Goal: Information Seeking & Learning: Learn about a topic

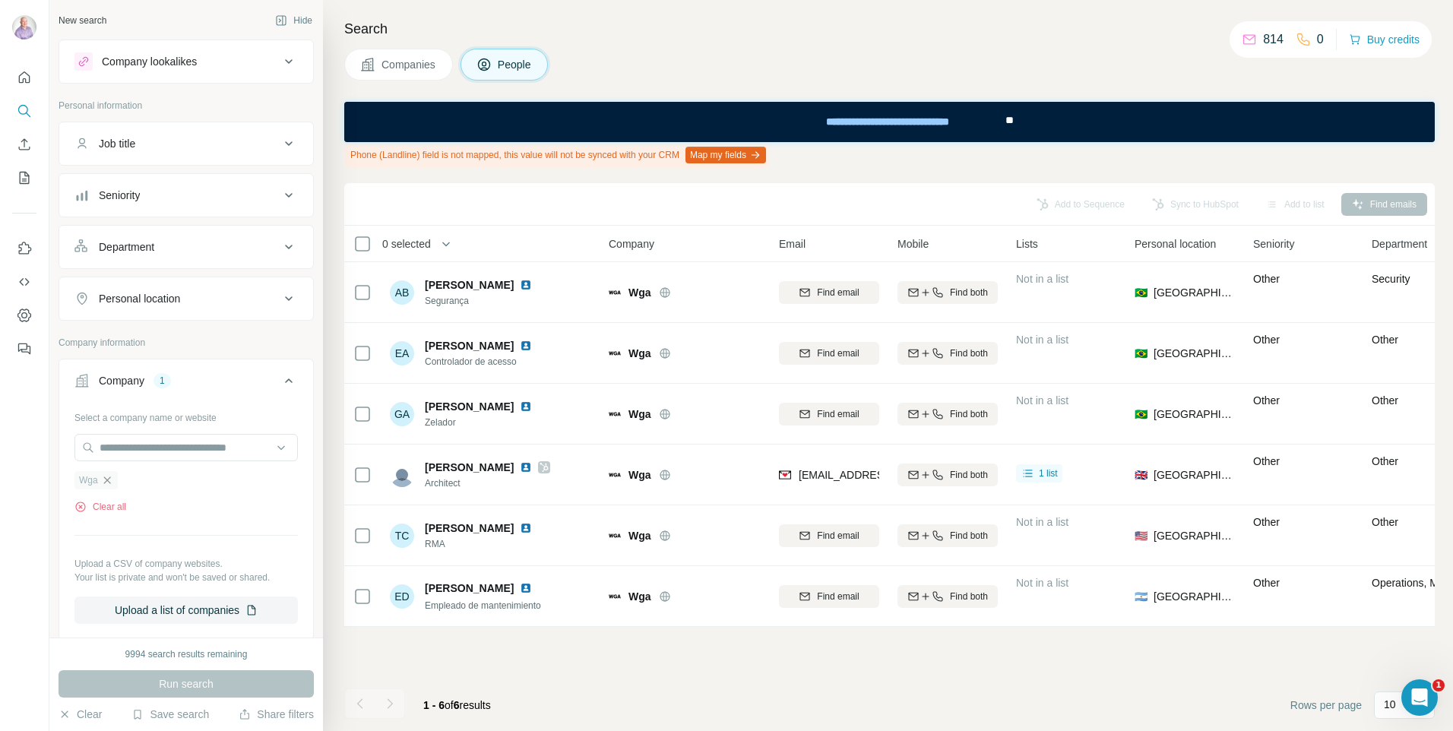
click at [107, 484] on icon "button" at bounding box center [107, 480] width 12 height 12
click at [135, 452] on input "text" at bounding box center [185, 447] width 223 height 27
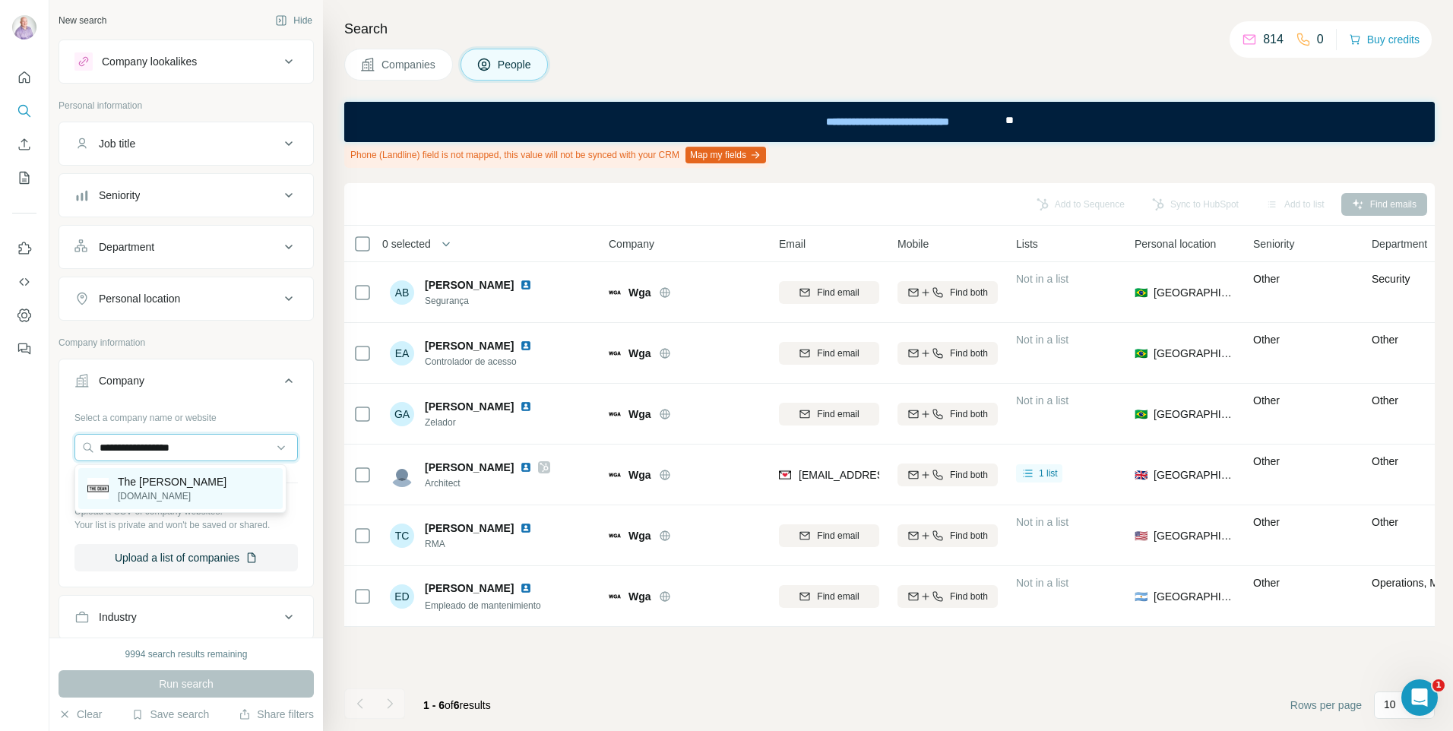
type input "**********"
click at [151, 490] on p "[DOMAIN_NAME]" at bounding box center [172, 496] width 109 height 14
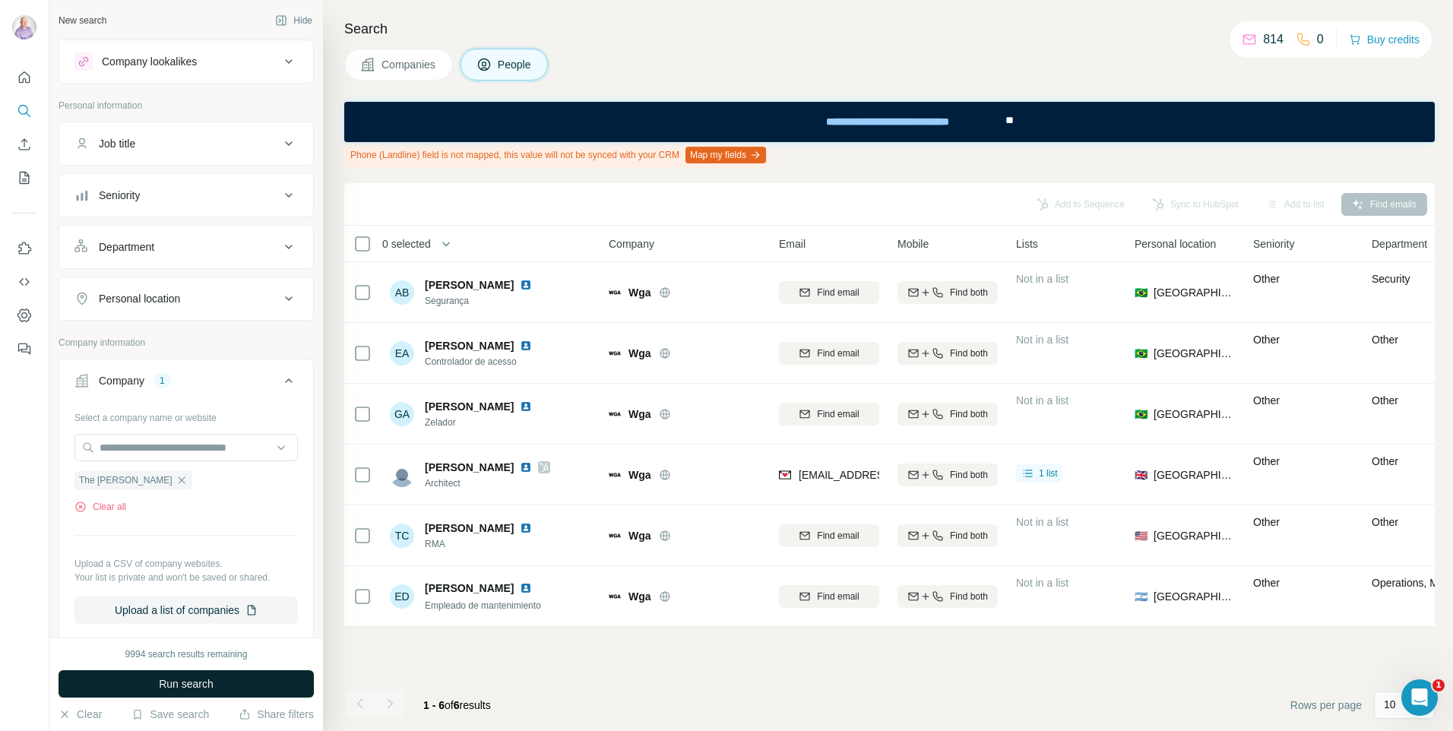
click at [185, 680] on span "Run search" at bounding box center [186, 683] width 55 height 15
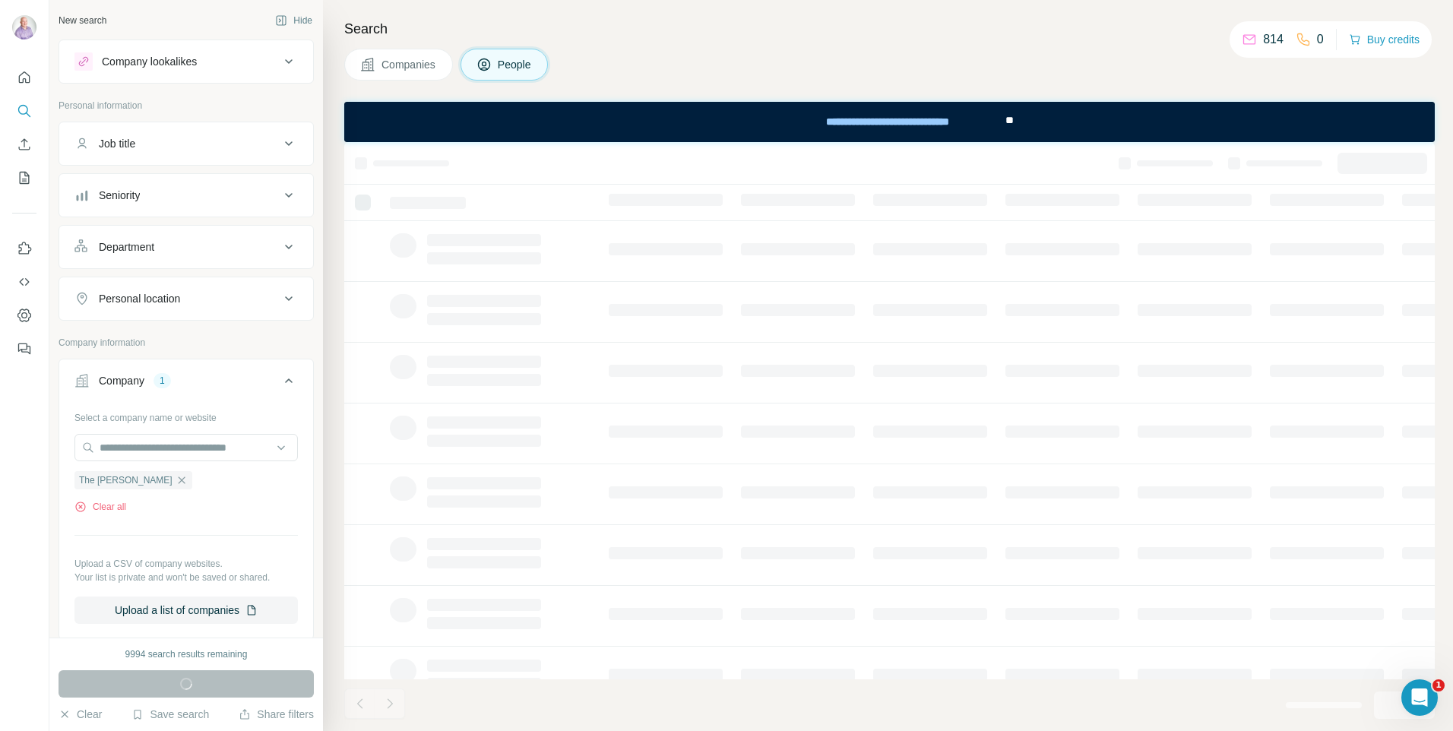
click at [429, 60] on span "Companies" at bounding box center [409, 64] width 55 height 15
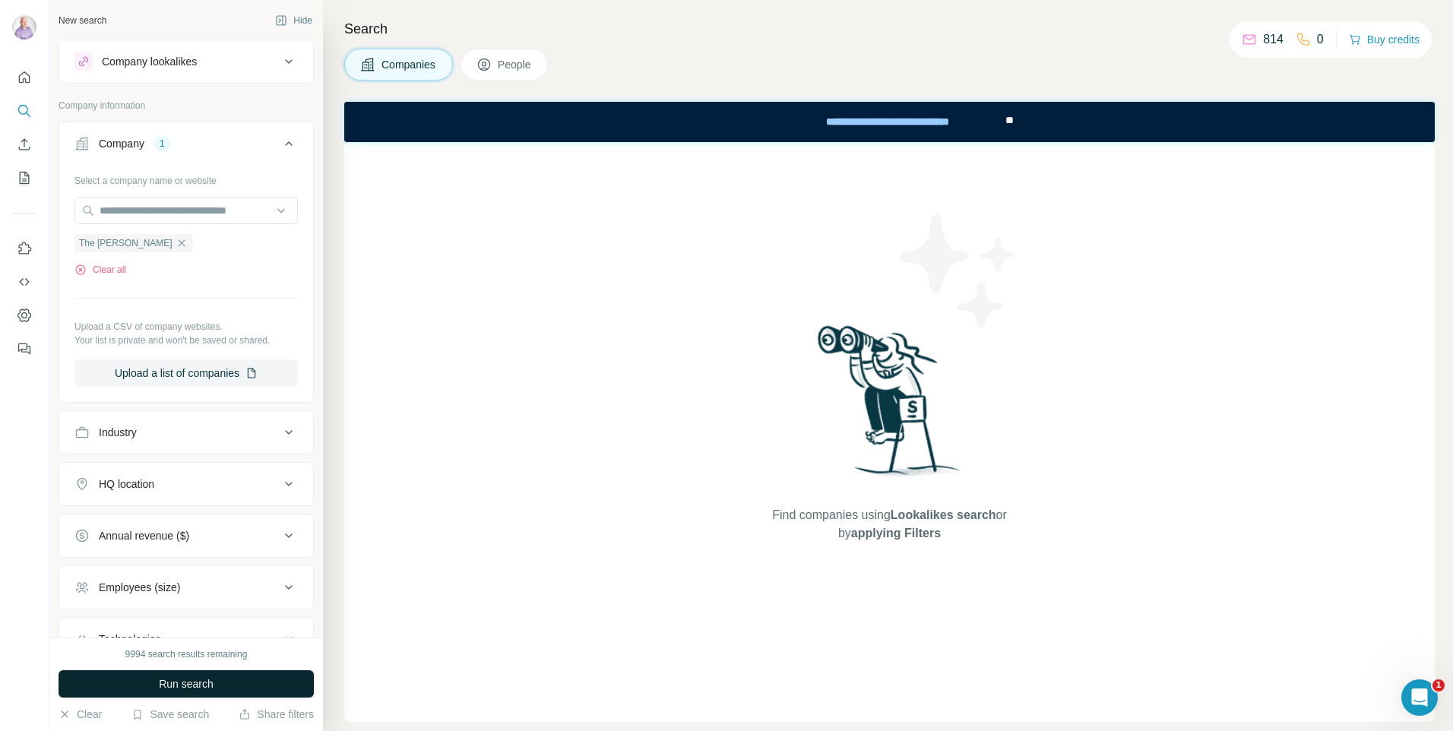
click at [109, 700] on div "9994 search results remaining Run search Clear Save search Share filters" at bounding box center [186, 684] width 274 height 93
click at [149, 678] on button "Run search" at bounding box center [186, 683] width 255 height 27
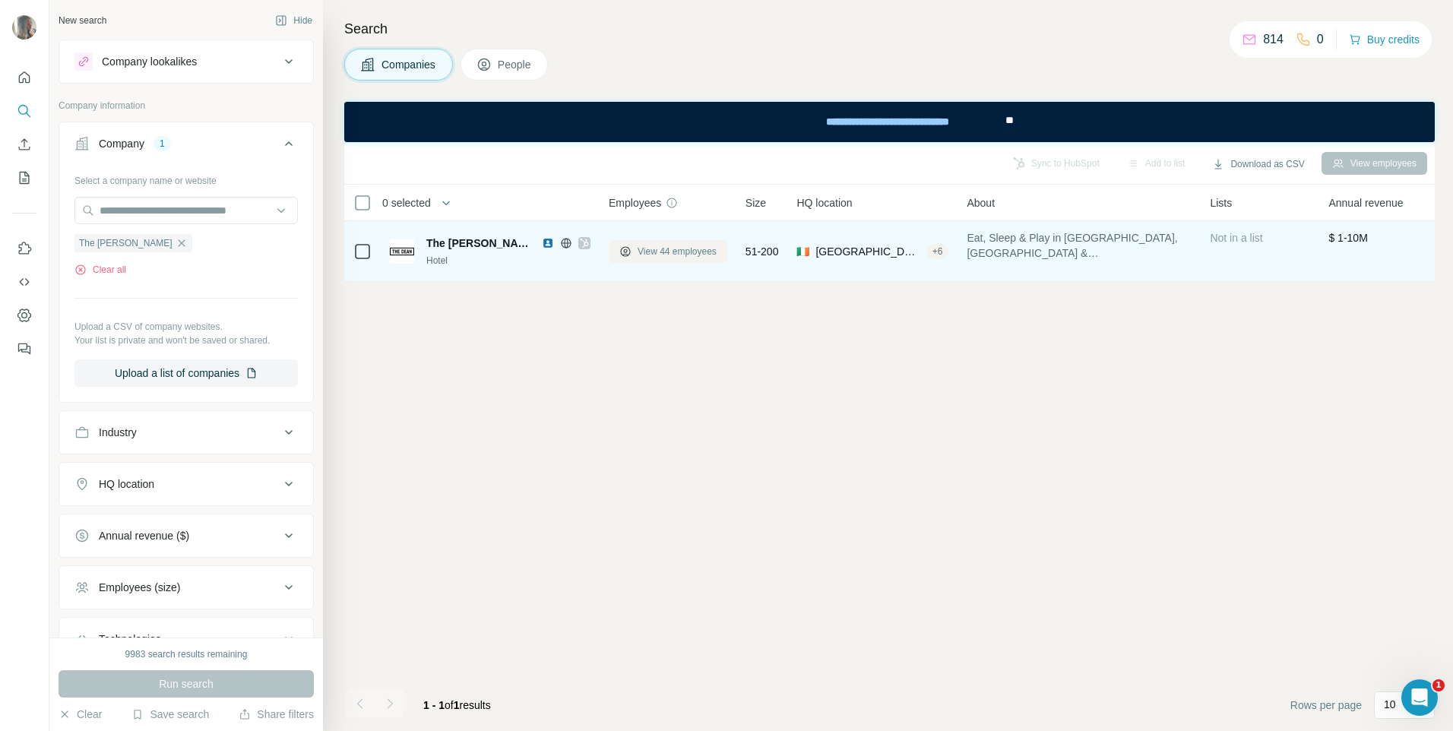
click at [642, 241] on button "View 44 employees" at bounding box center [668, 251] width 119 height 23
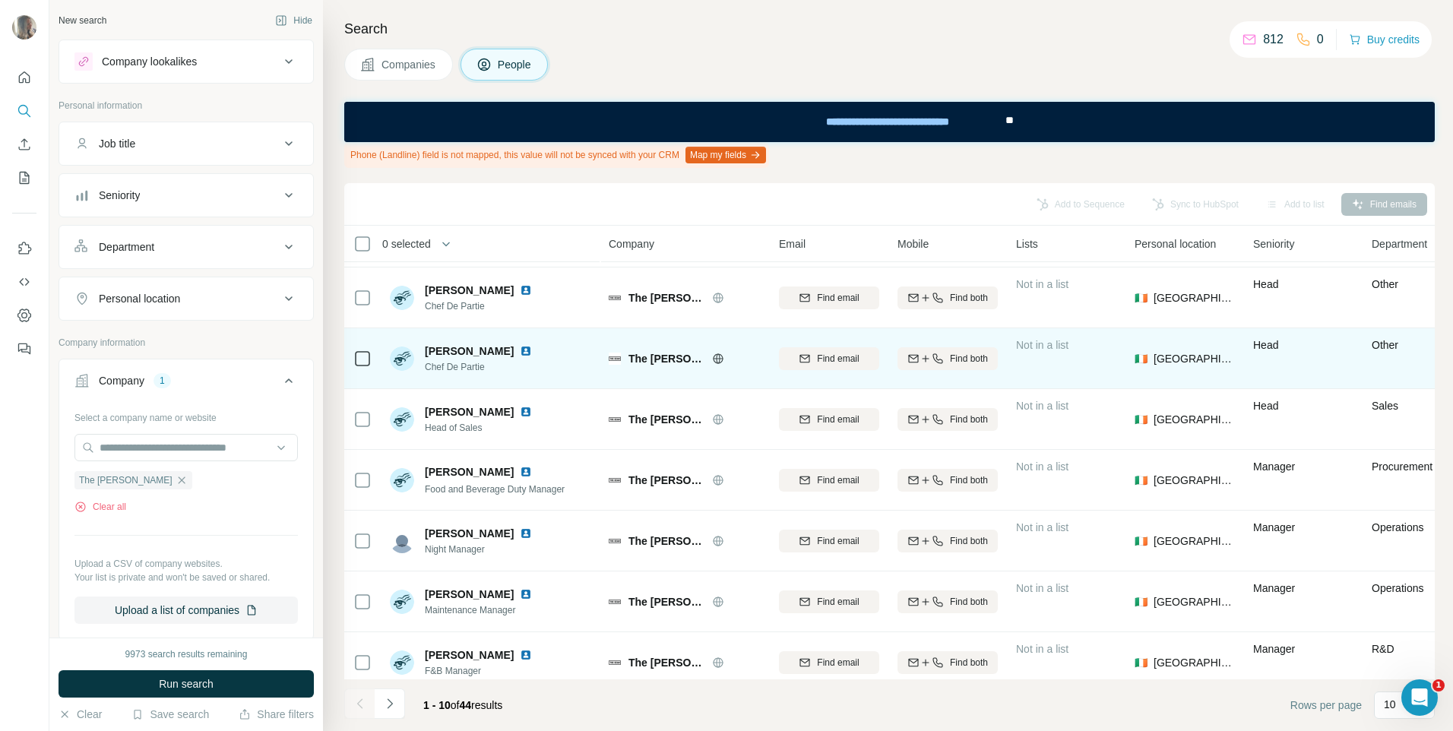
scroll to position [198, 0]
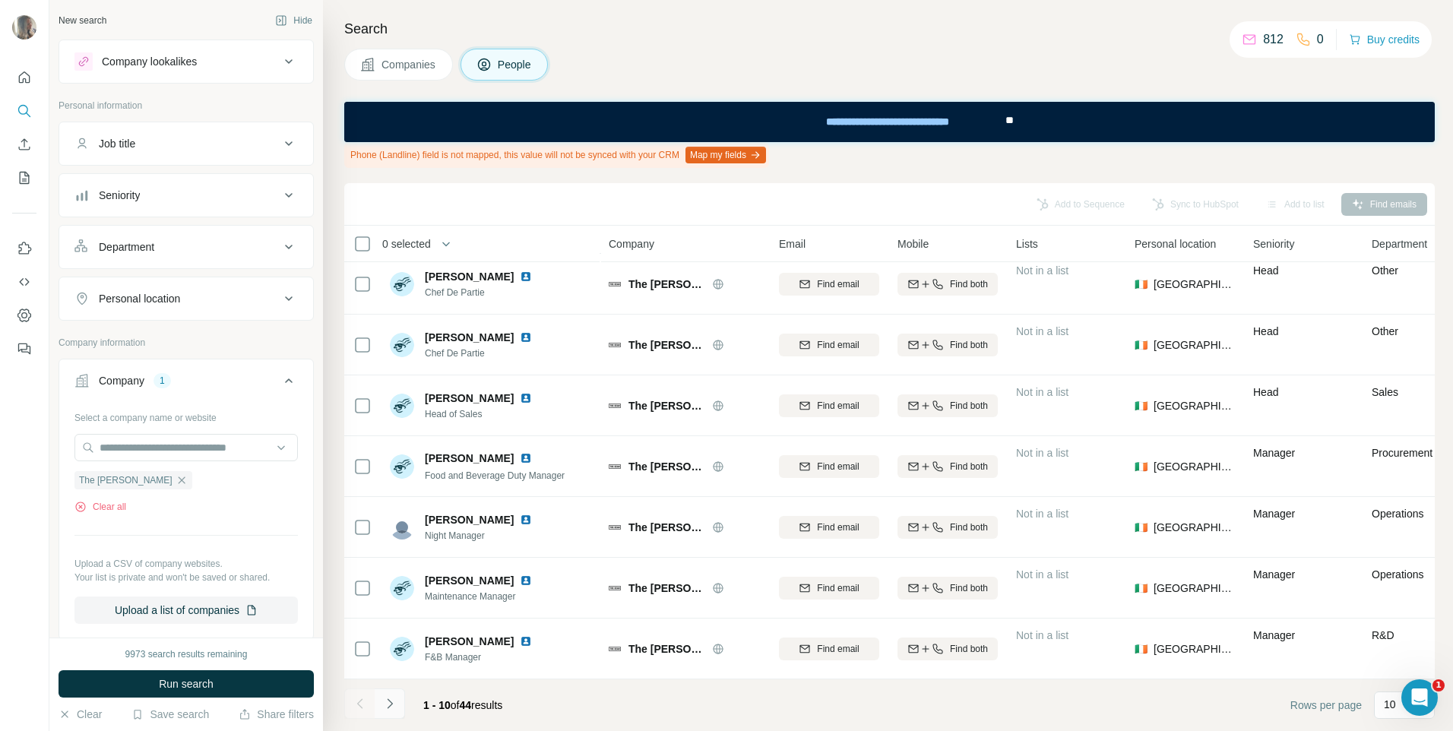
click at [396, 704] on icon "Navigate to next page" at bounding box center [389, 703] width 15 height 15
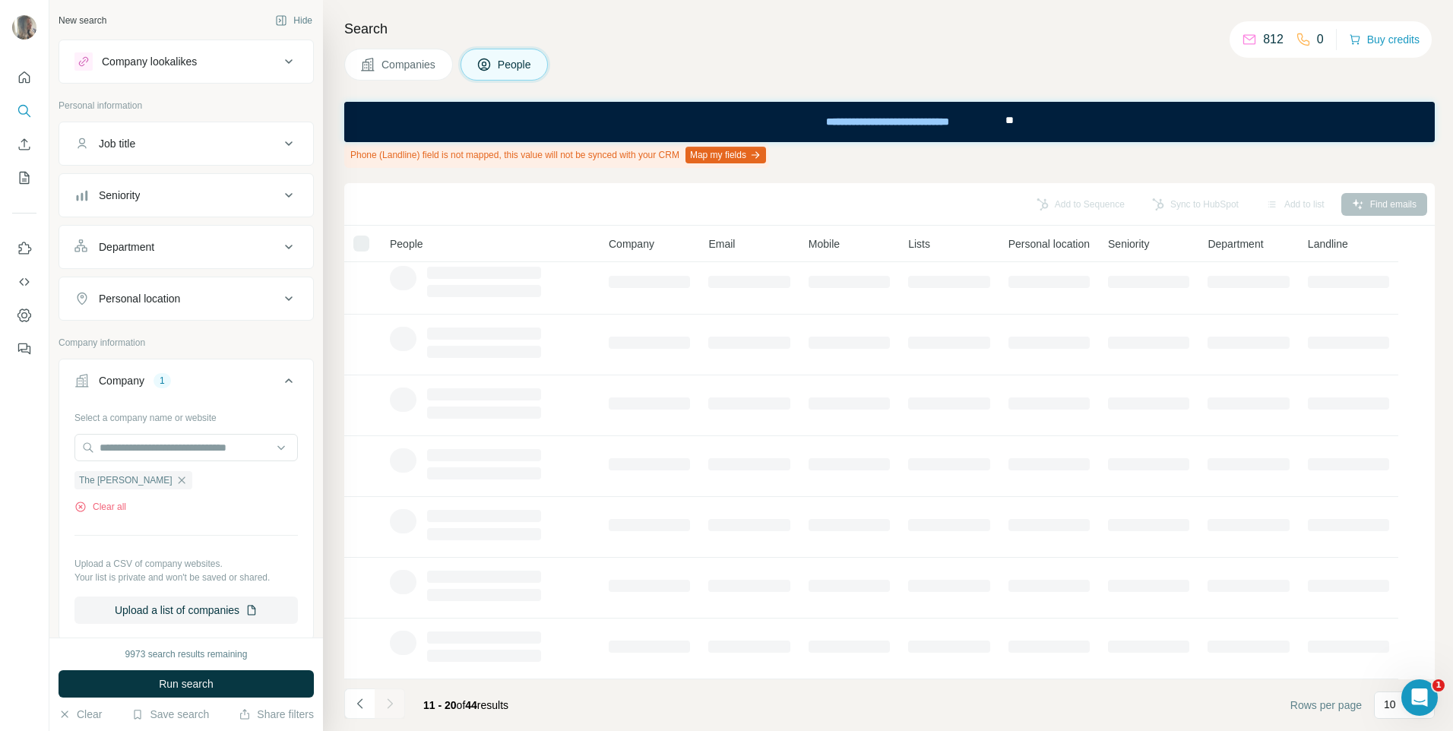
scroll to position [0, 0]
click at [1380, 710] on div "10" at bounding box center [1404, 705] width 61 height 27
click at [1399, 575] on div "60" at bounding box center [1404, 588] width 53 height 27
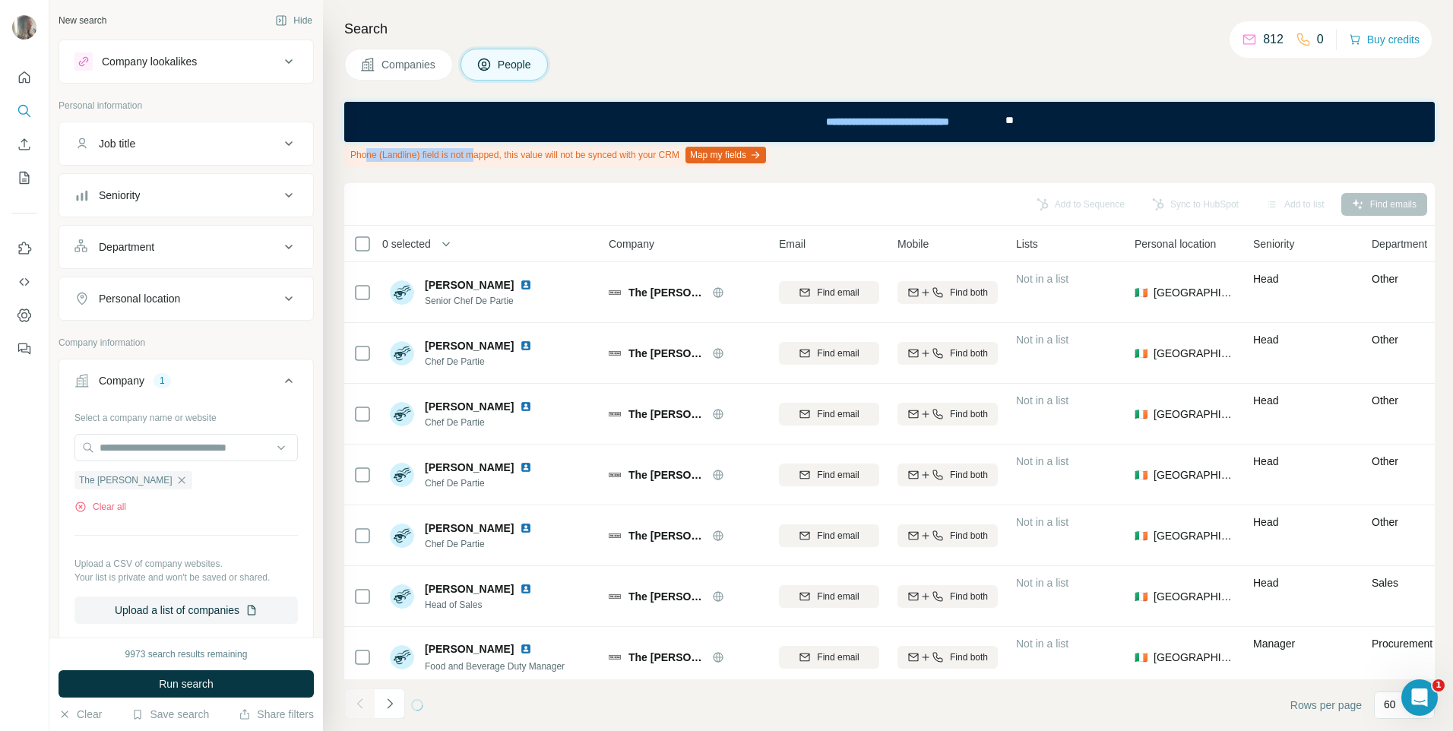
drag, startPoint x: 369, startPoint y: 155, endPoint x: 521, endPoint y: 154, distance: 152.0
click at [521, 154] on div "Phone (Landline) field is not mapped, this value will not be synced with your C…" at bounding box center [556, 155] width 425 height 26
drag, startPoint x: 571, startPoint y: 152, endPoint x: 582, endPoint y: 150, distance: 11.5
click at [574, 150] on div "Phone (Landline) field is not mapped, this value will not be synced with your C…" at bounding box center [556, 155] width 425 height 26
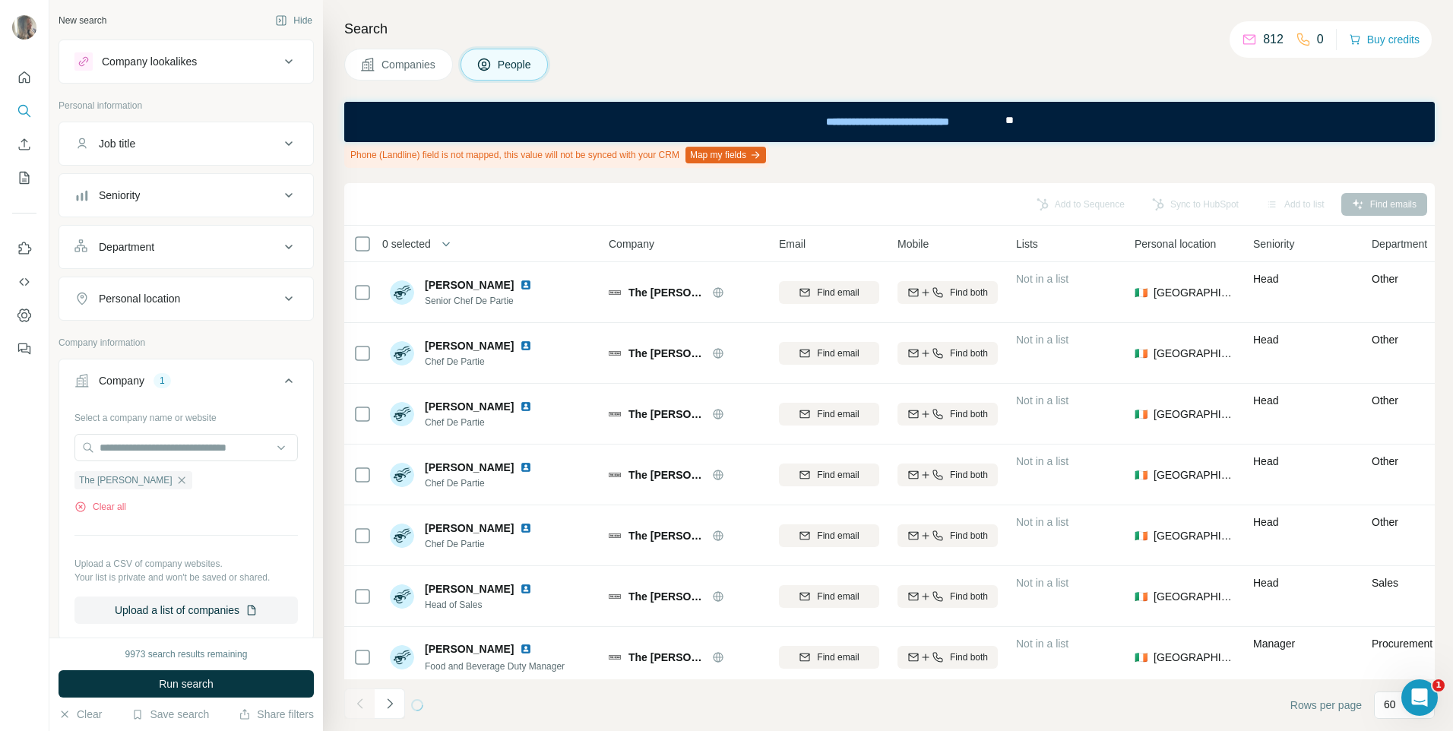
click at [582, 150] on div "Phone (Landline) field is not mapped, this value will not be synced with your C…" at bounding box center [556, 155] width 425 height 26
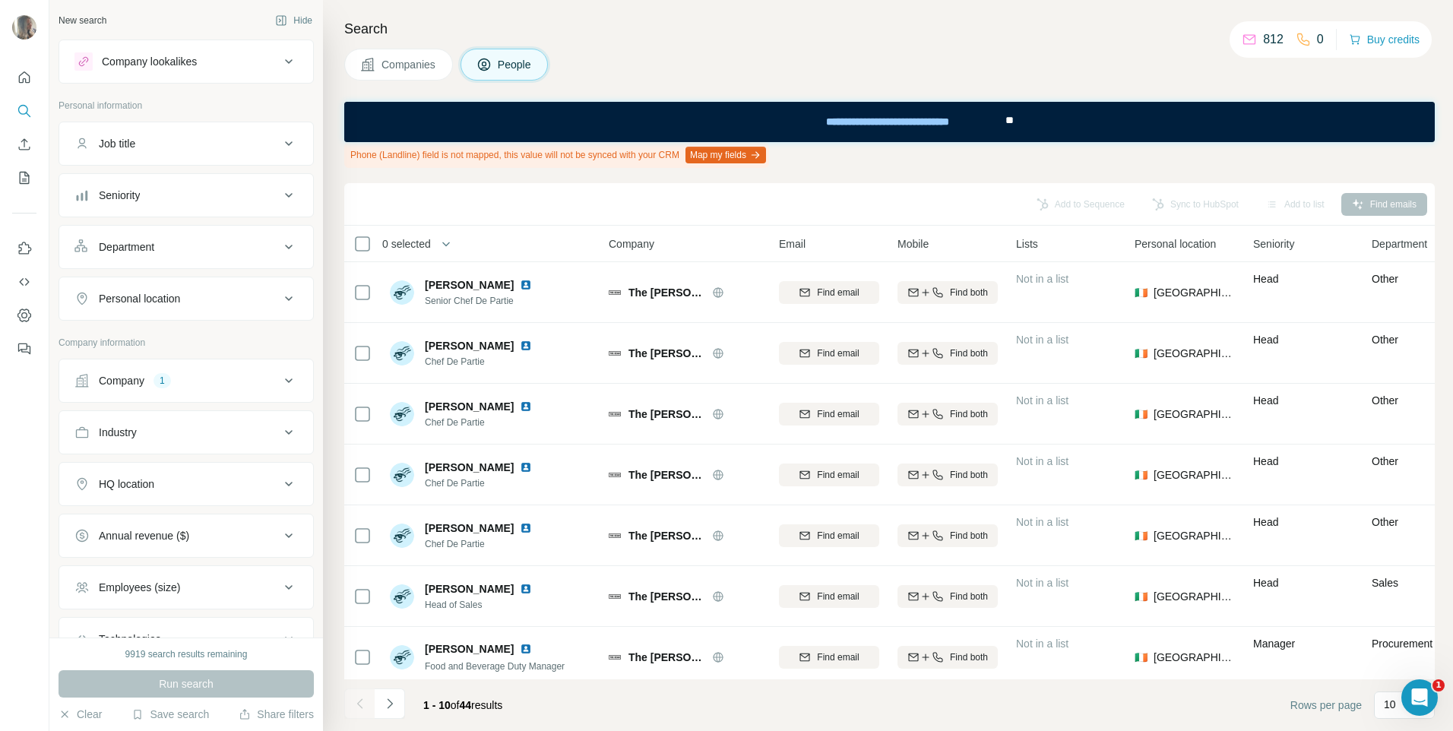
drag, startPoint x: 420, startPoint y: 74, endPoint x: 303, endPoint y: 184, distance: 160.8
click at [423, 73] on button "Companies" at bounding box center [398, 65] width 109 height 32
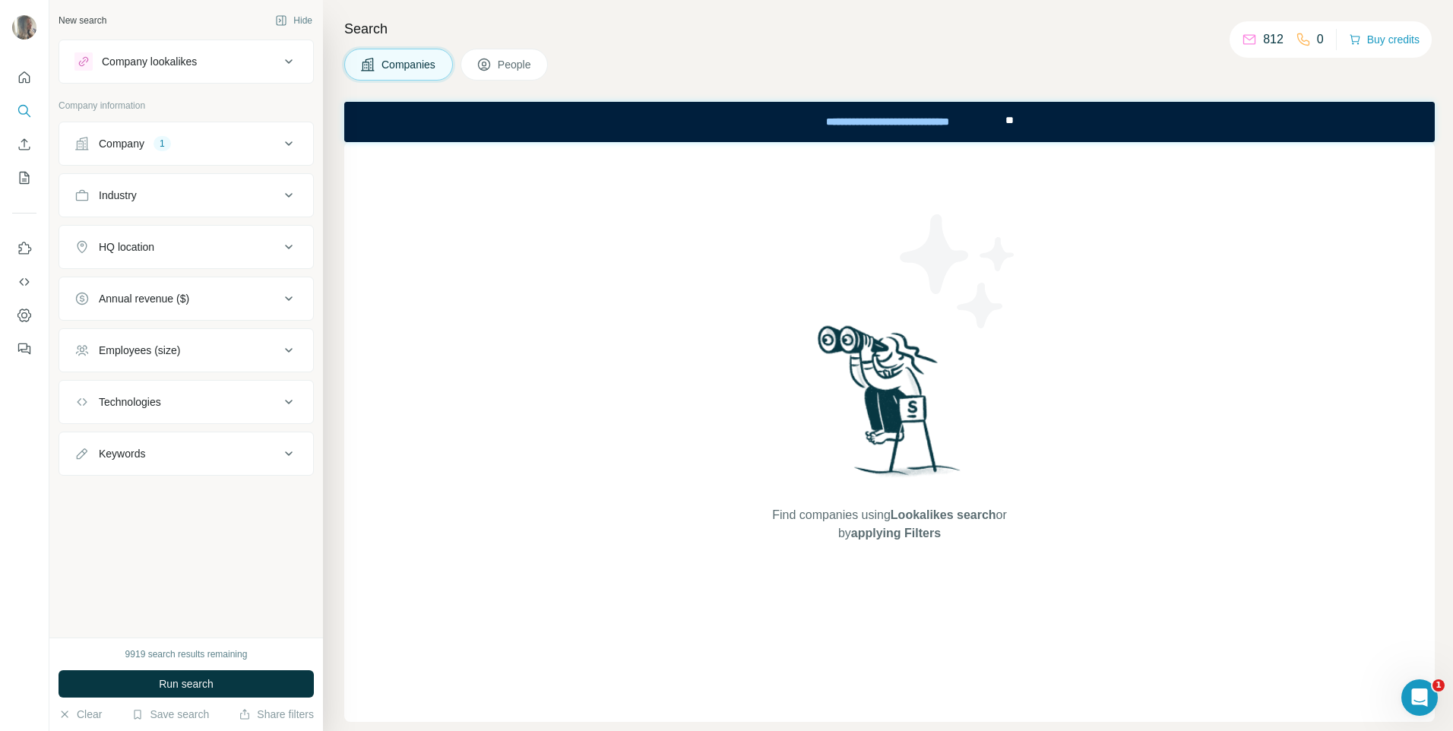
click at [201, 159] on button "Company 1" at bounding box center [186, 143] width 254 height 36
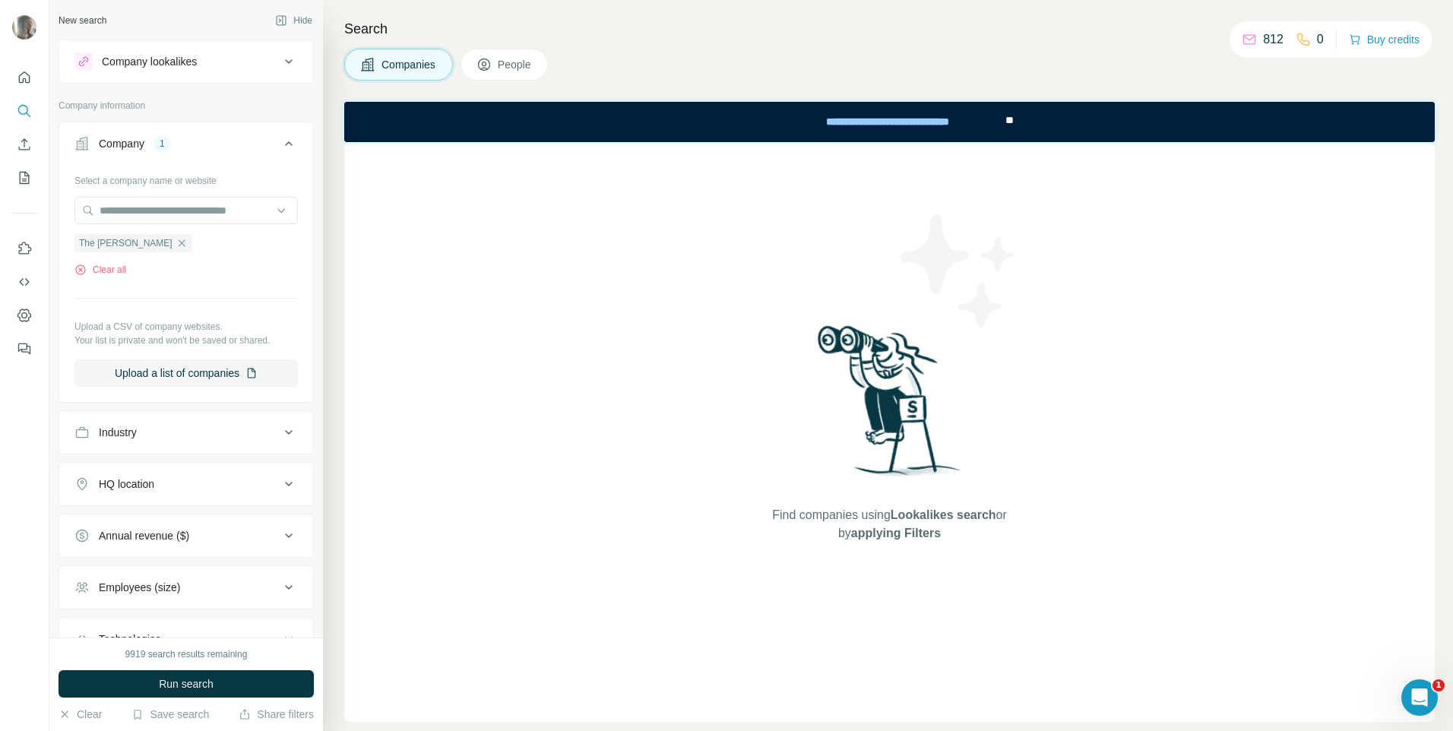
click at [178, 243] on icon "button" at bounding box center [181, 242] width 7 height 7
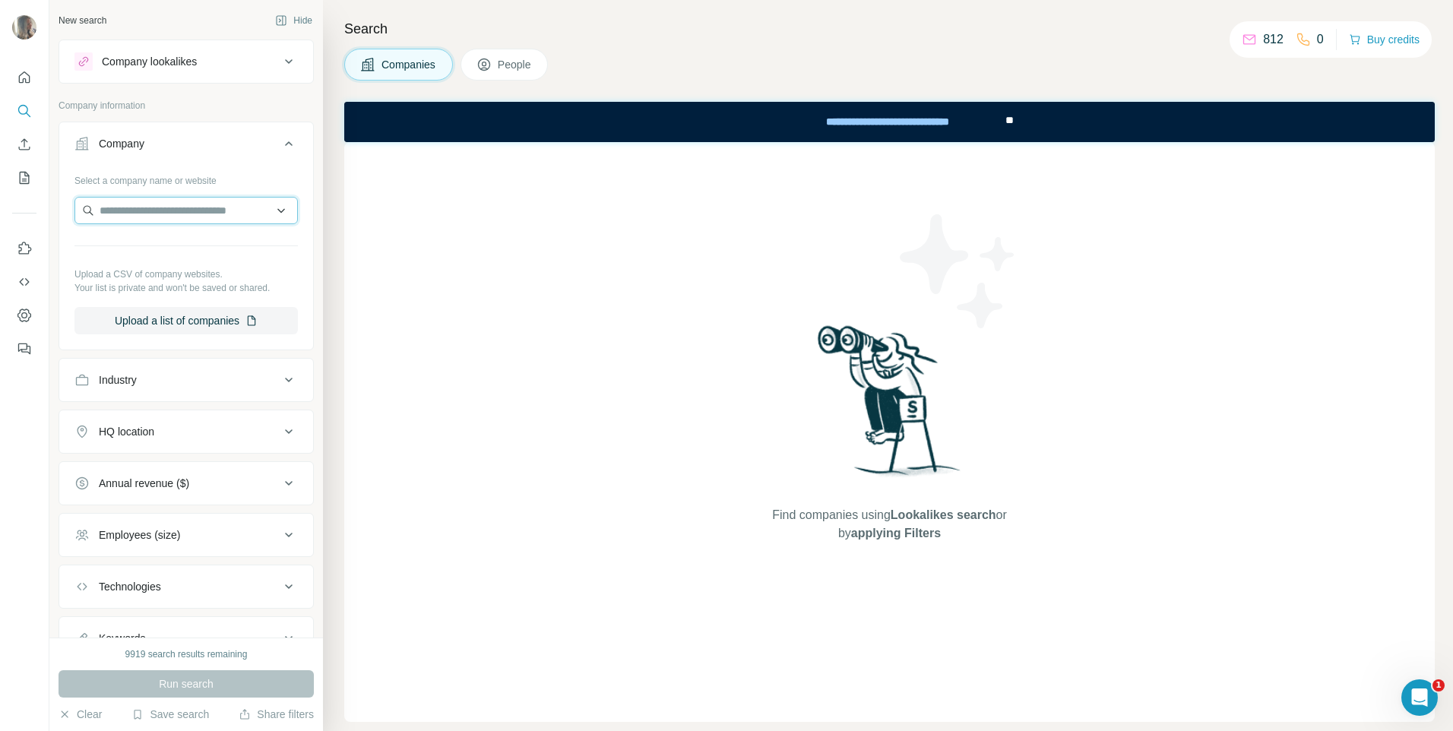
paste input "**********"
drag, startPoint x: 135, startPoint y: 207, endPoint x: 27, endPoint y: 221, distance: 108.0
click at [27, 221] on div "**********" at bounding box center [726, 365] width 1453 height 731
click at [188, 215] on input "**********" at bounding box center [185, 210] width 223 height 27
type input "**********"
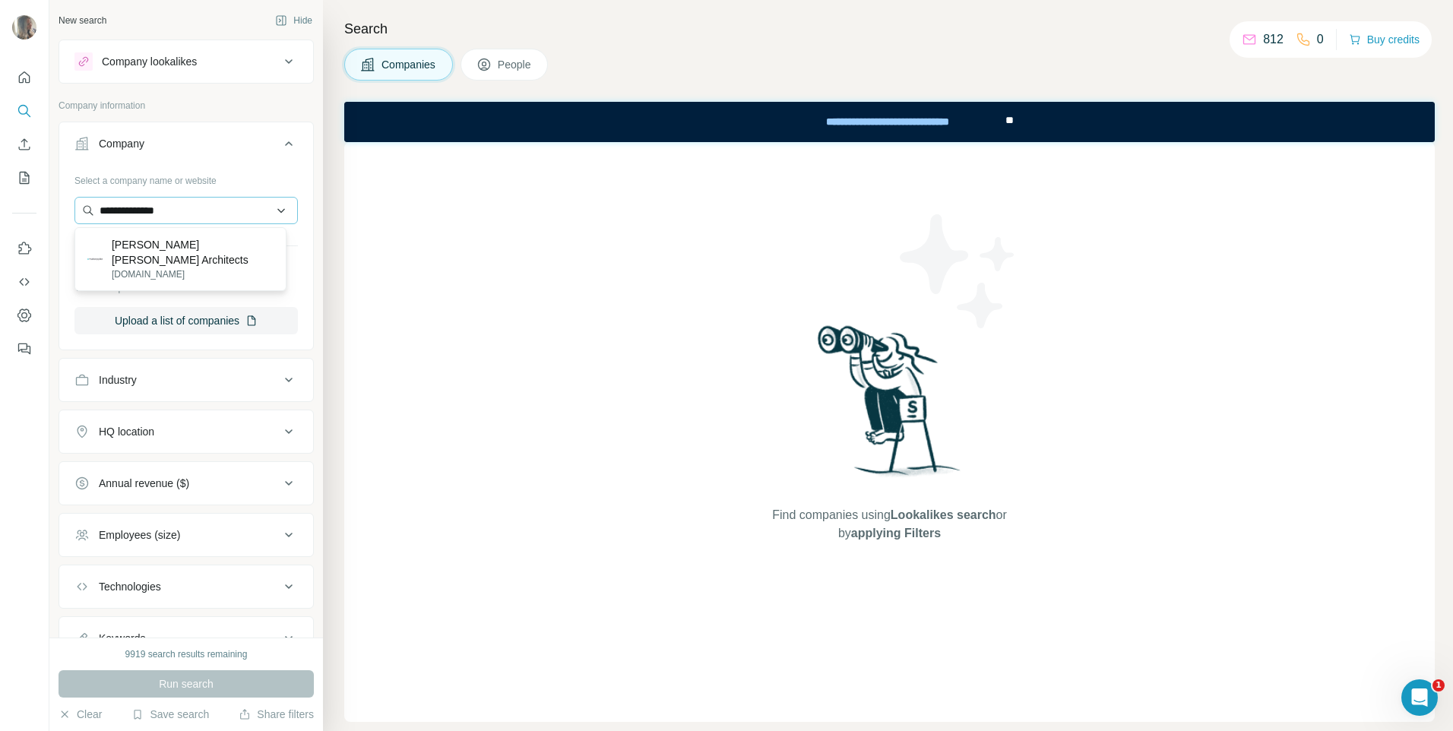
click at [195, 268] on p "[DOMAIN_NAME]" at bounding box center [193, 275] width 162 height 14
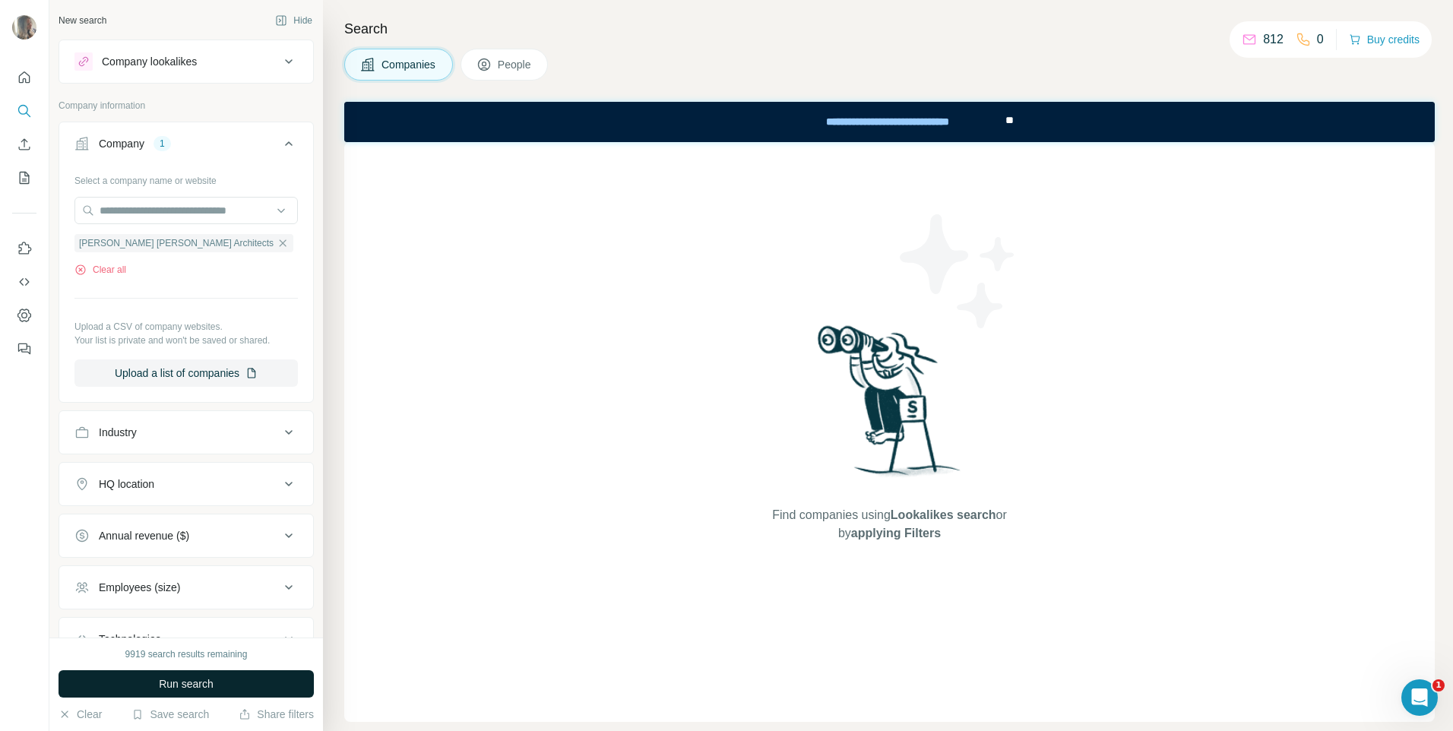
click at [207, 683] on span "Run search" at bounding box center [186, 683] width 55 height 15
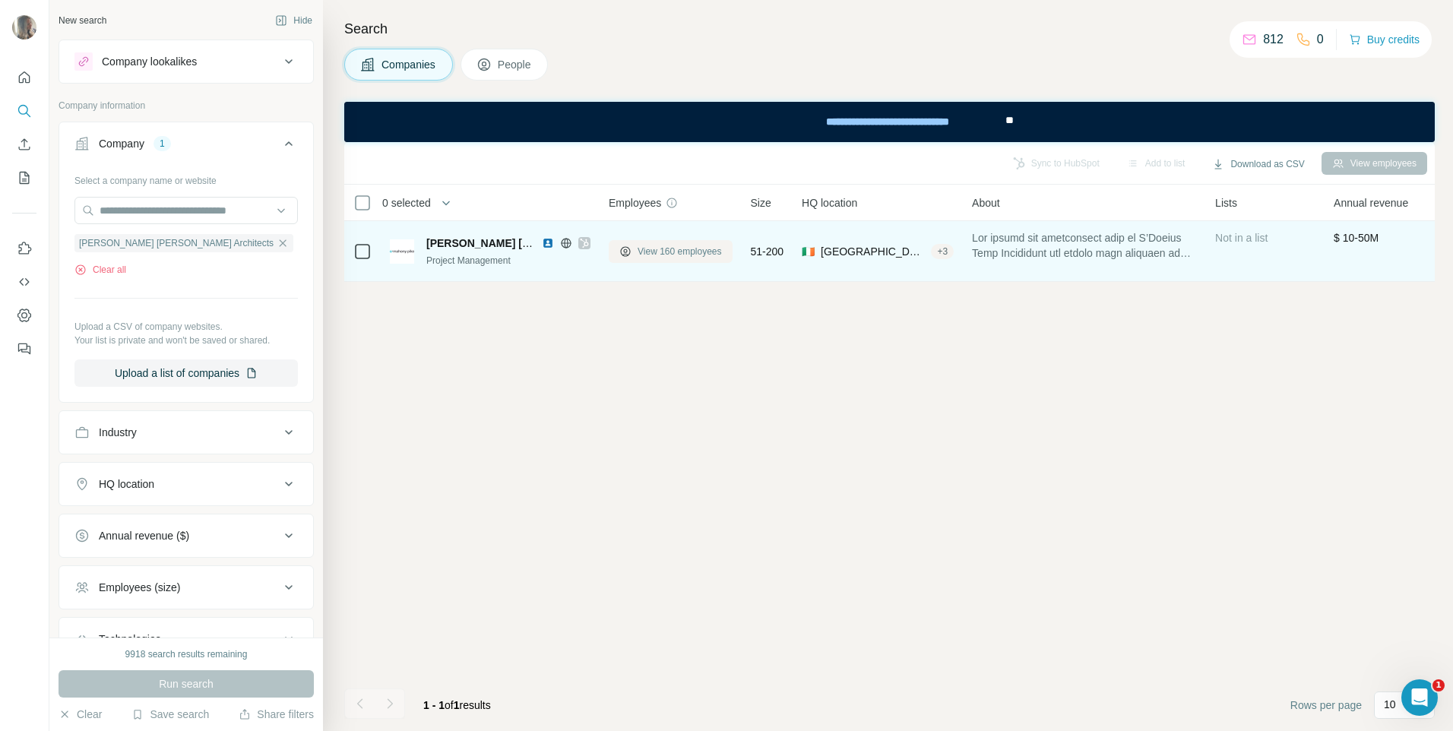
click at [660, 246] on span "View 160 employees" at bounding box center [680, 252] width 84 height 14
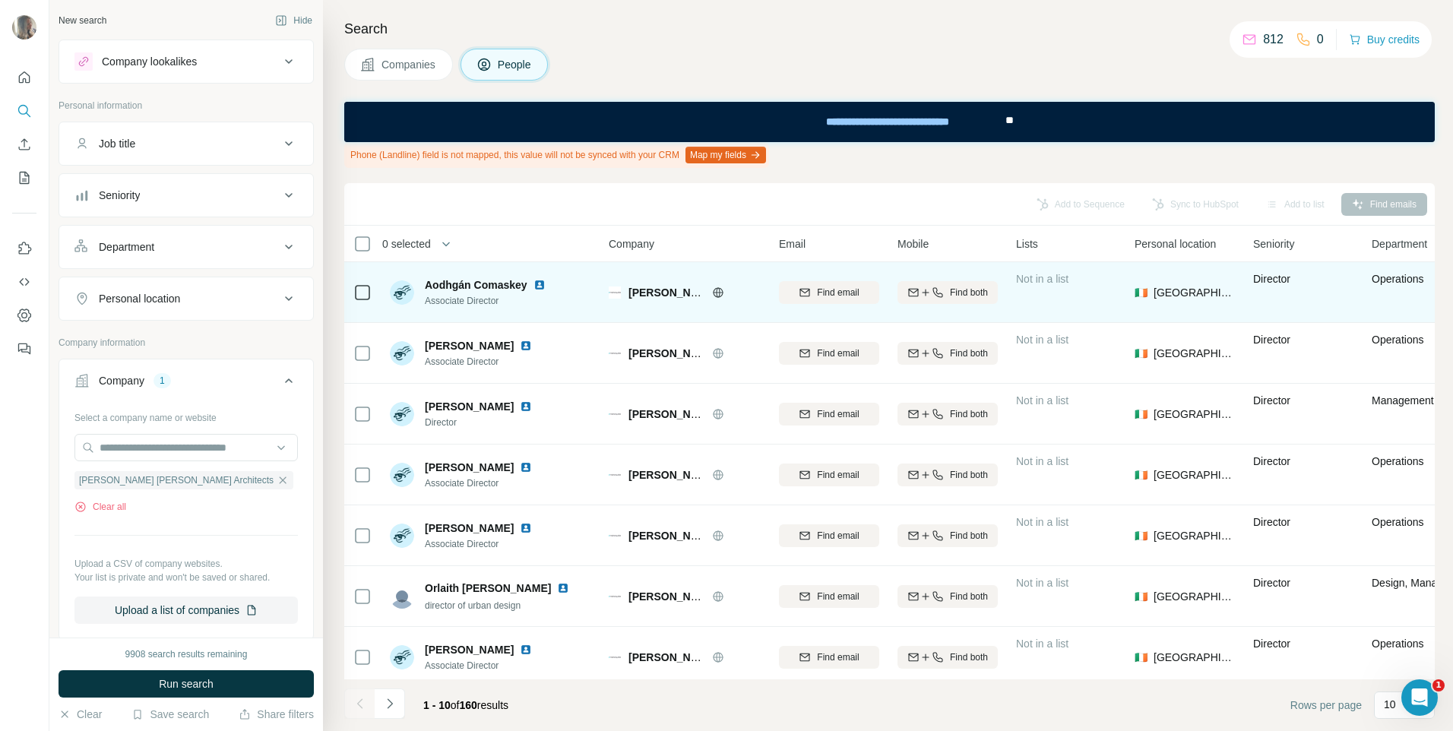
scroll to position [198, 0]
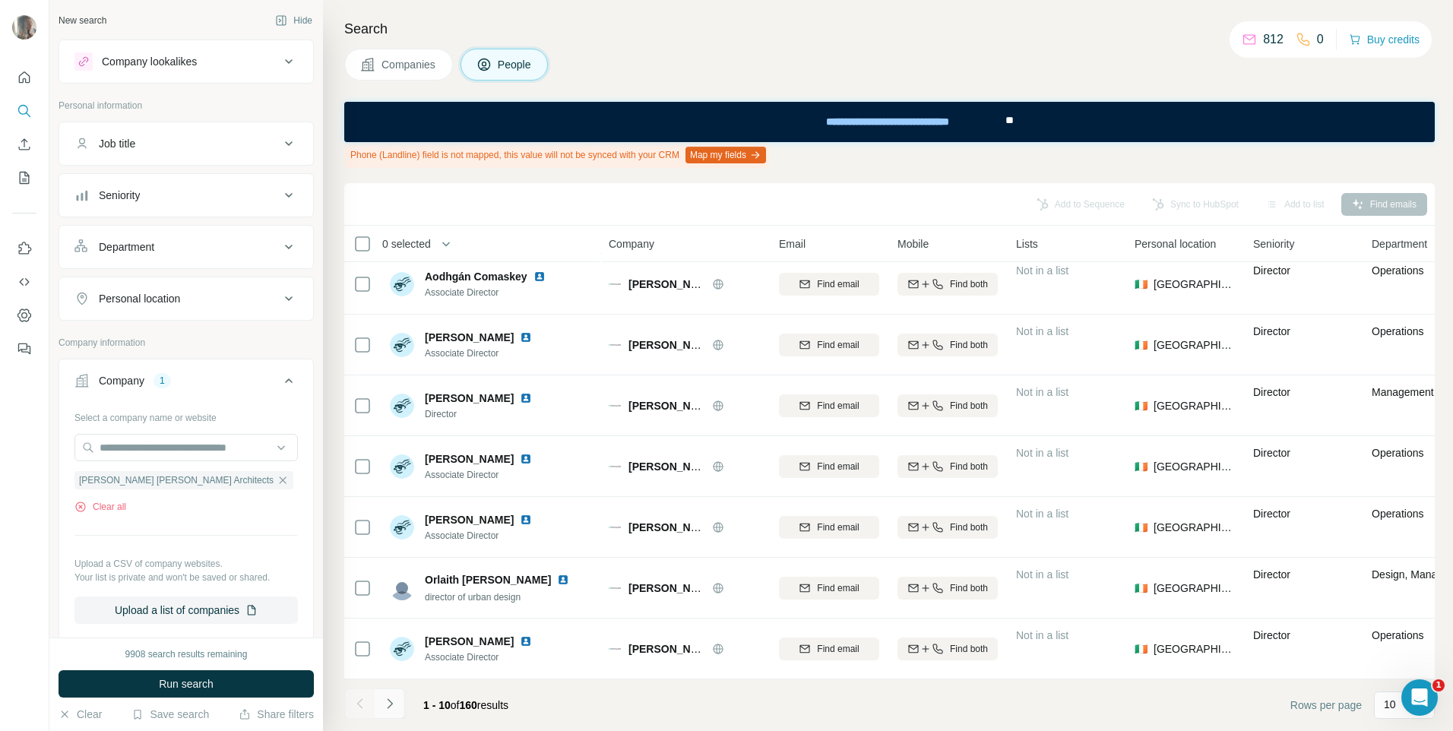
click at [391, 696] on icon "Navigate to next page" at bounding box center [389, 703] width 15 height 15
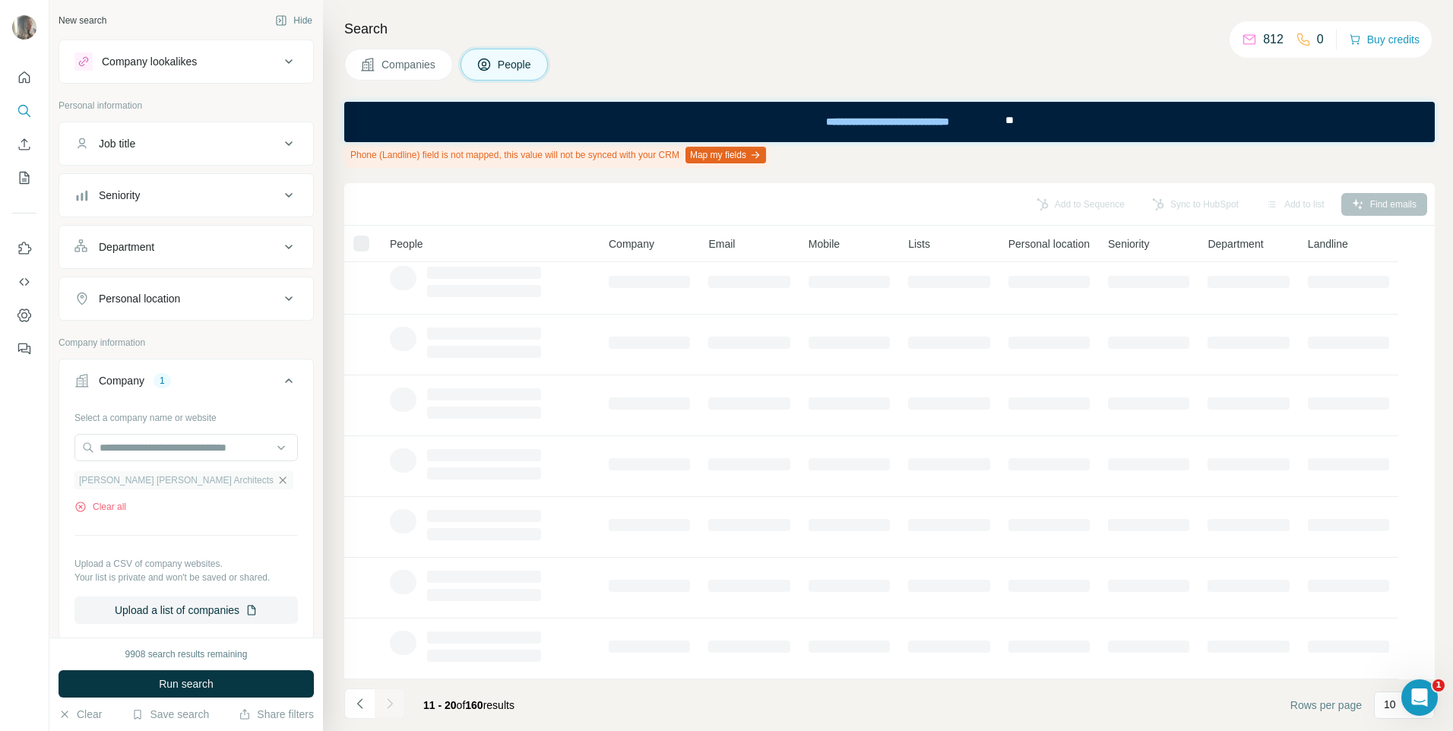
click at [277, 483] on icon "button" at bounding box center [283, 480] width 12 height 12
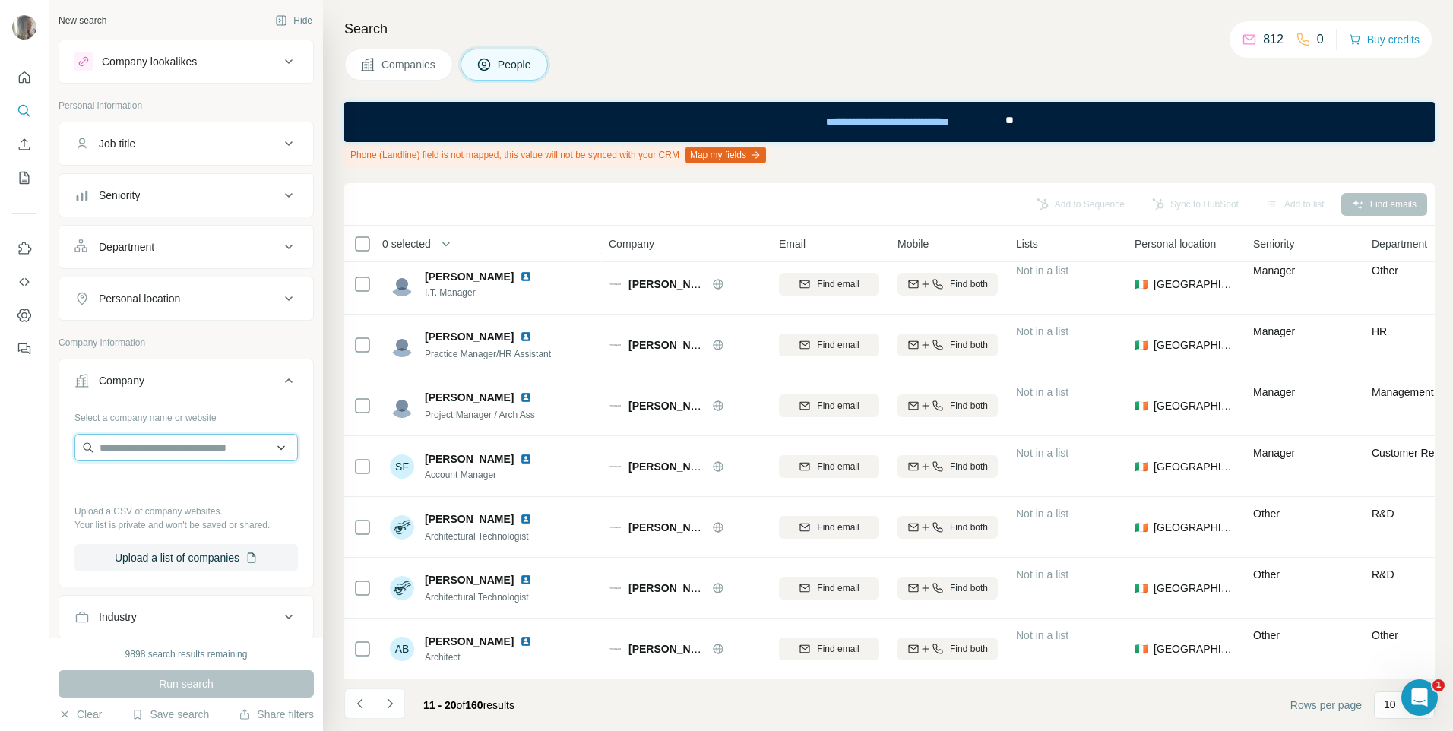
click at [163, 456] on input "text" at bounding box center [185, 447] width 223 height 27
paste input "**********"
type input "**********"
click at [158, 480] on p "BAM [GEOGRAPHIC_DATA]" at bounding box center [186, 481] width 137 height 15
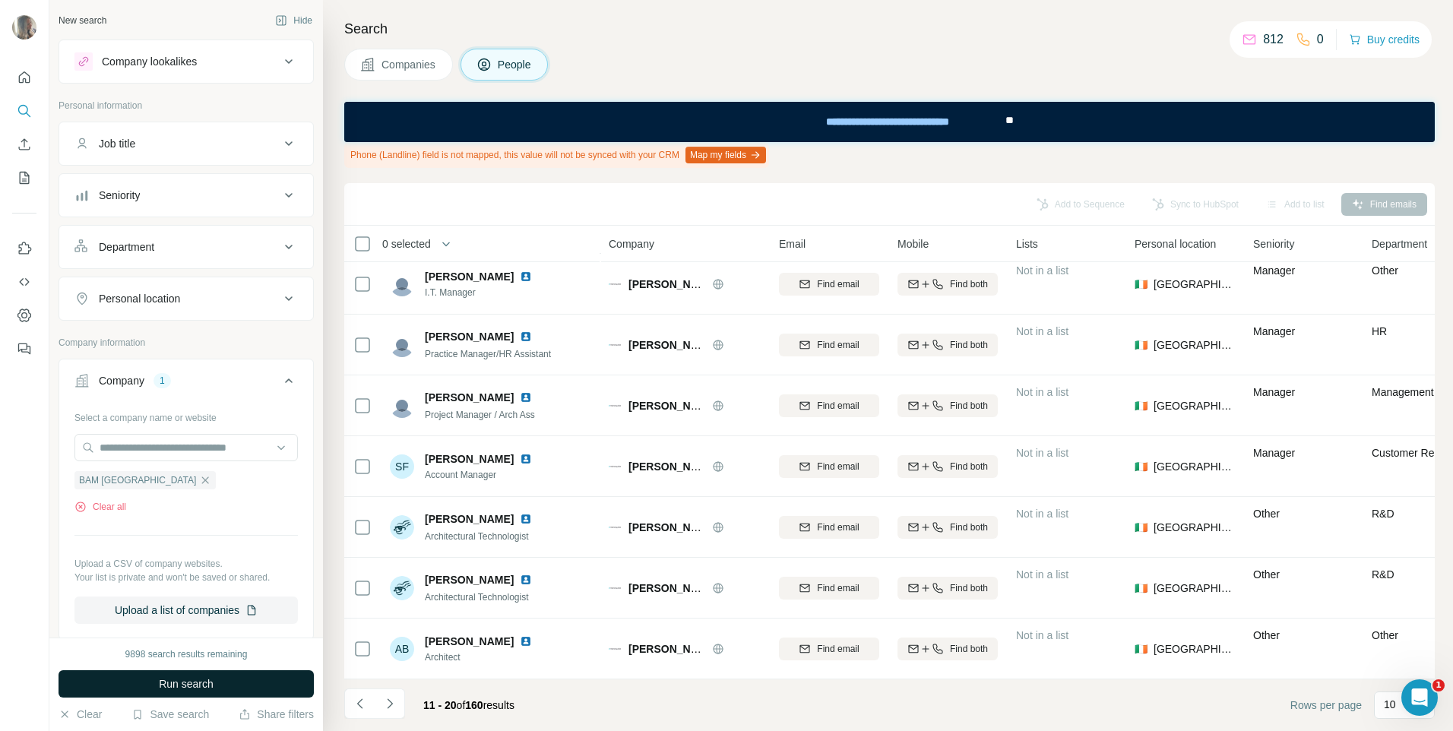
click at [221, 675] on button "Run search" at bounding box center [186, 683] width 255 height 27
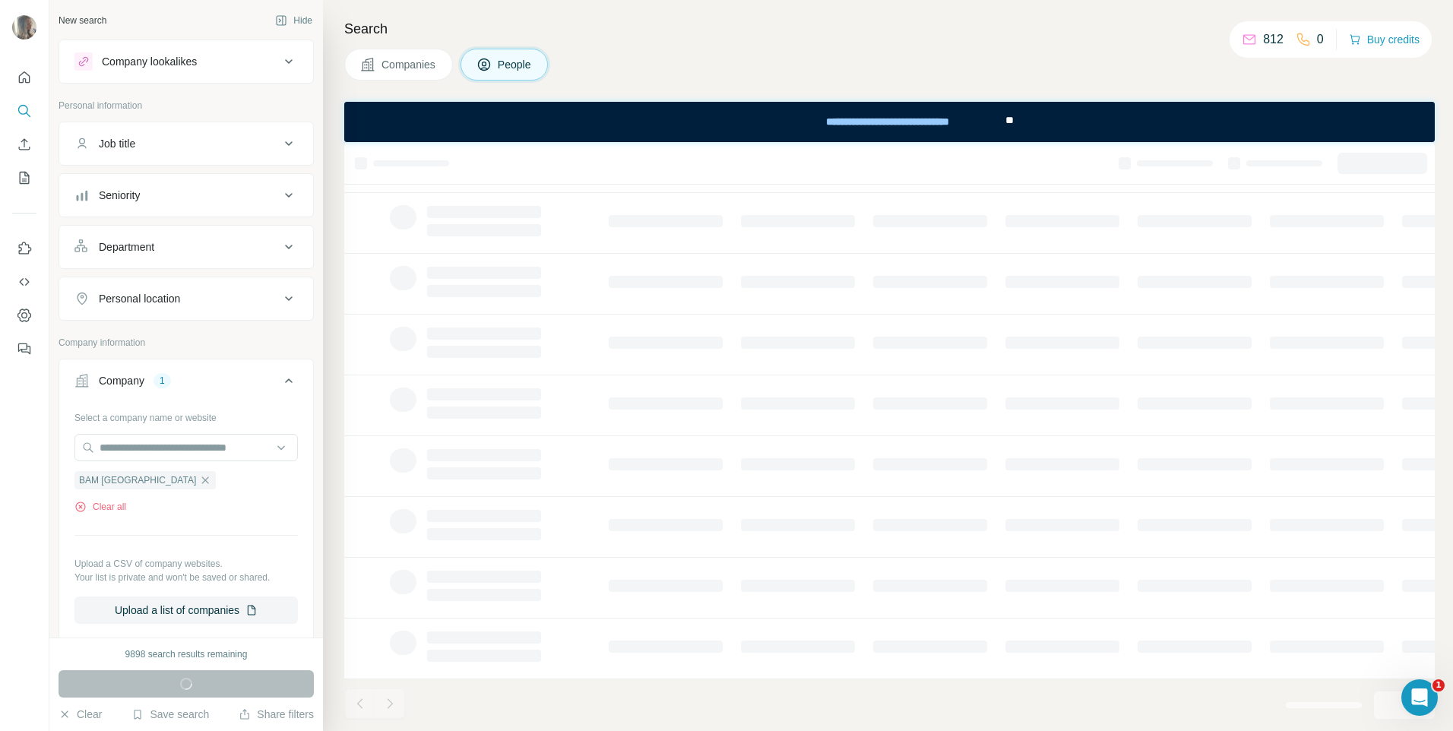
scroll to position [157, 0]
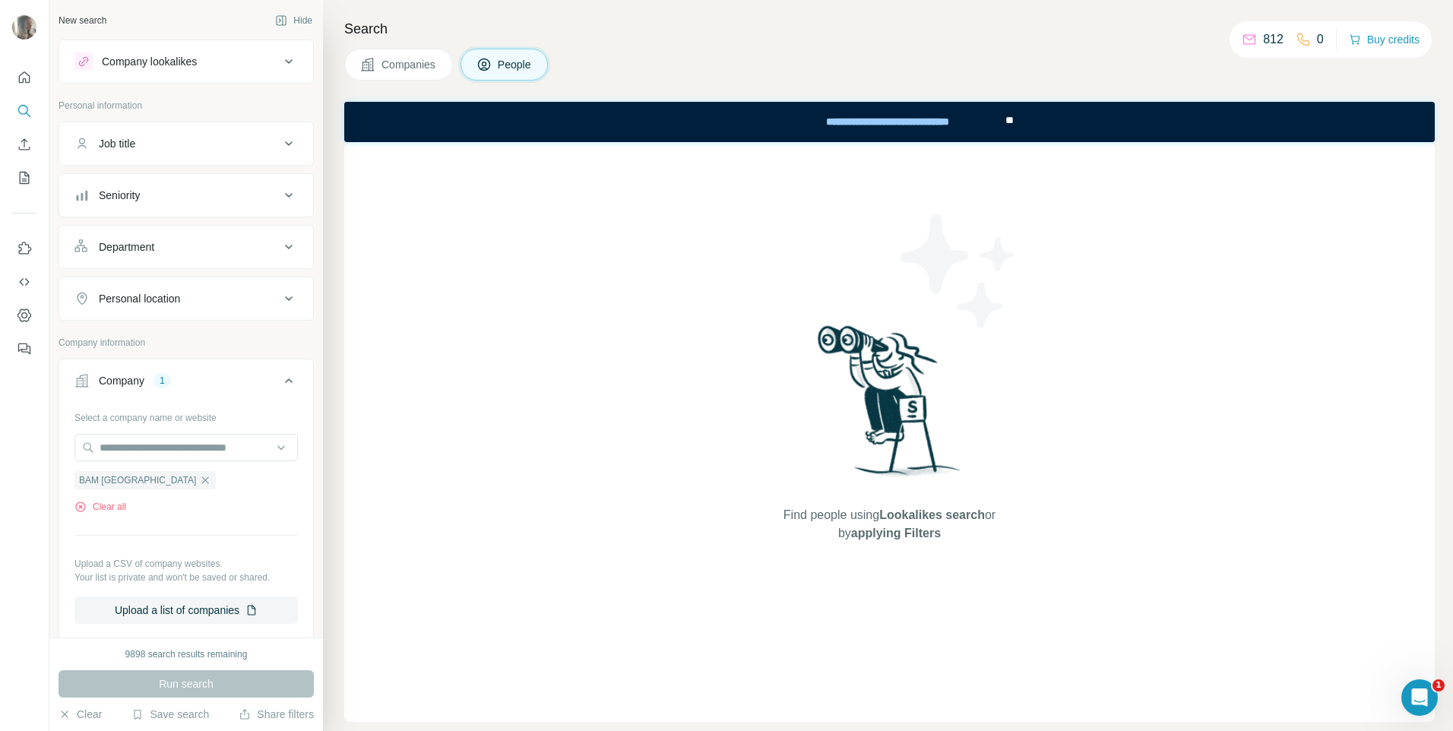
click at [410, 76] on button "Companies" at bounding box center [398, 65] width 109 height 32
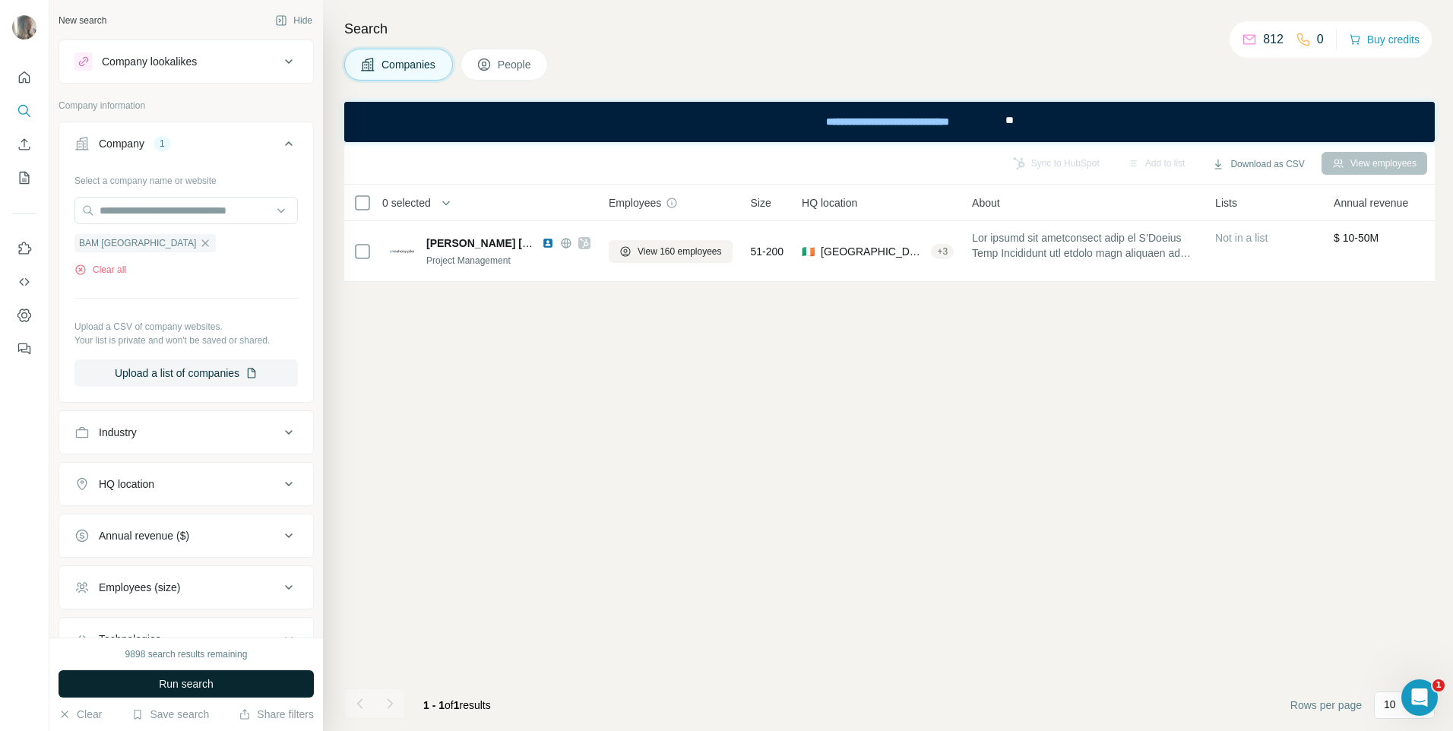
click at [222, 695] on button "Run search" at bounding box center [186, 683] width 255 height 27
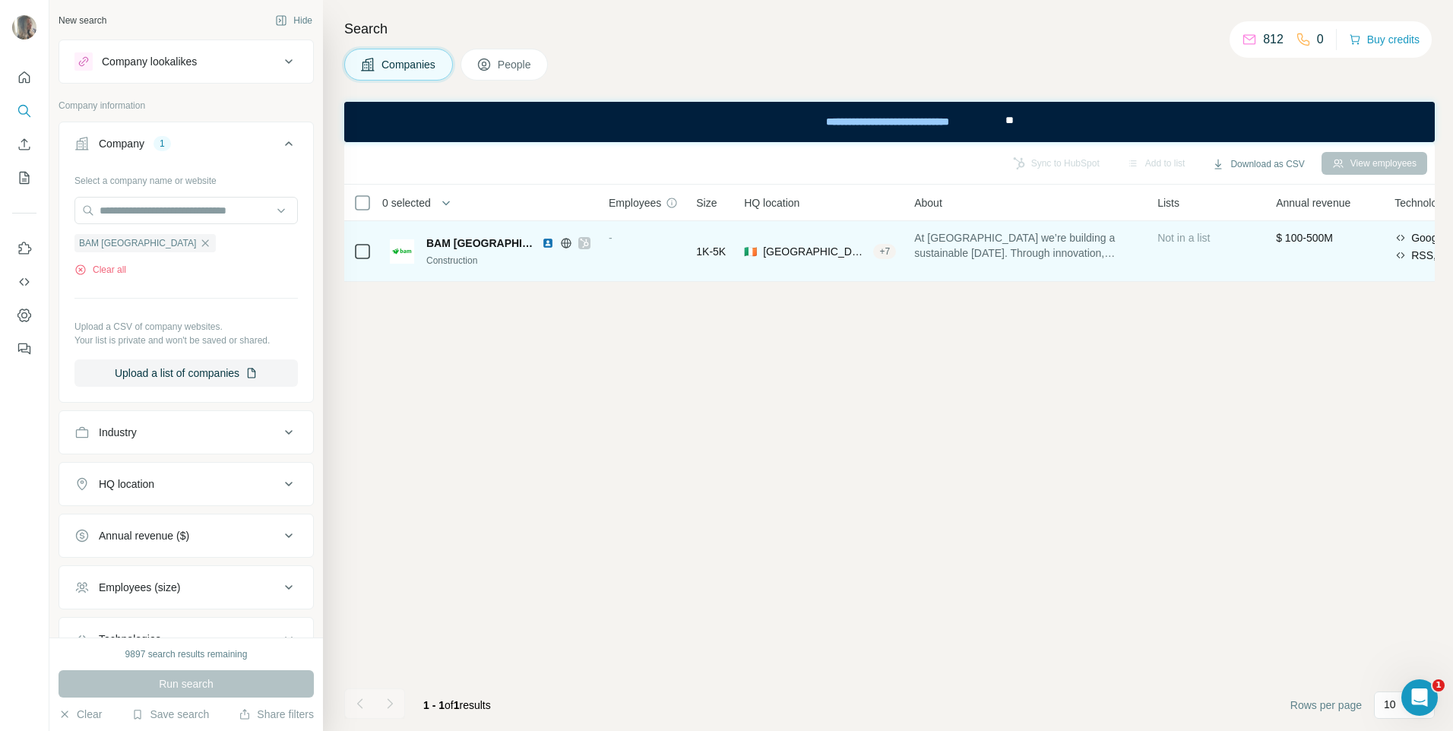
click at [696, 240] on div "1K-5K" at bounding box center [711, 251] width 30 height 42
click at [841, 253] on span "[GEOGRAPHIC_DATA], [GEOGRAPHIC_DATA]" at bounding box center [815, 251] width 104 height 15
click at [999, 249] on span "At [GEOGRAPHIC_DATA] we’re building a sustainable [DATE]. Through innovation, c…" at bounding box center [1026, 245] width 225 height 30
